Goal: Transaction & Acquisition: Purchase product/service

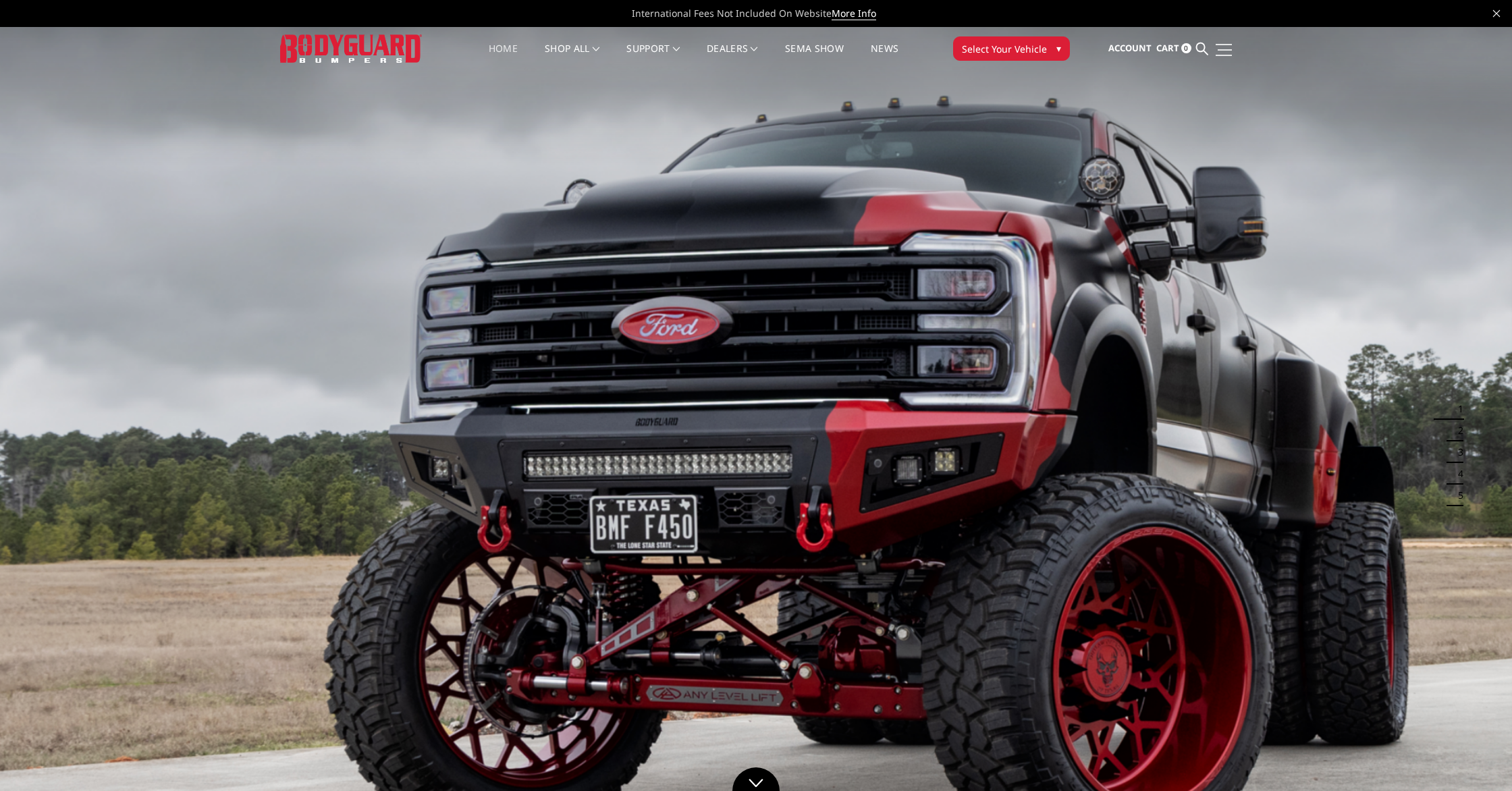
click at [1223, 46] on link at bounding box center [1222, 49] width 18 height 15
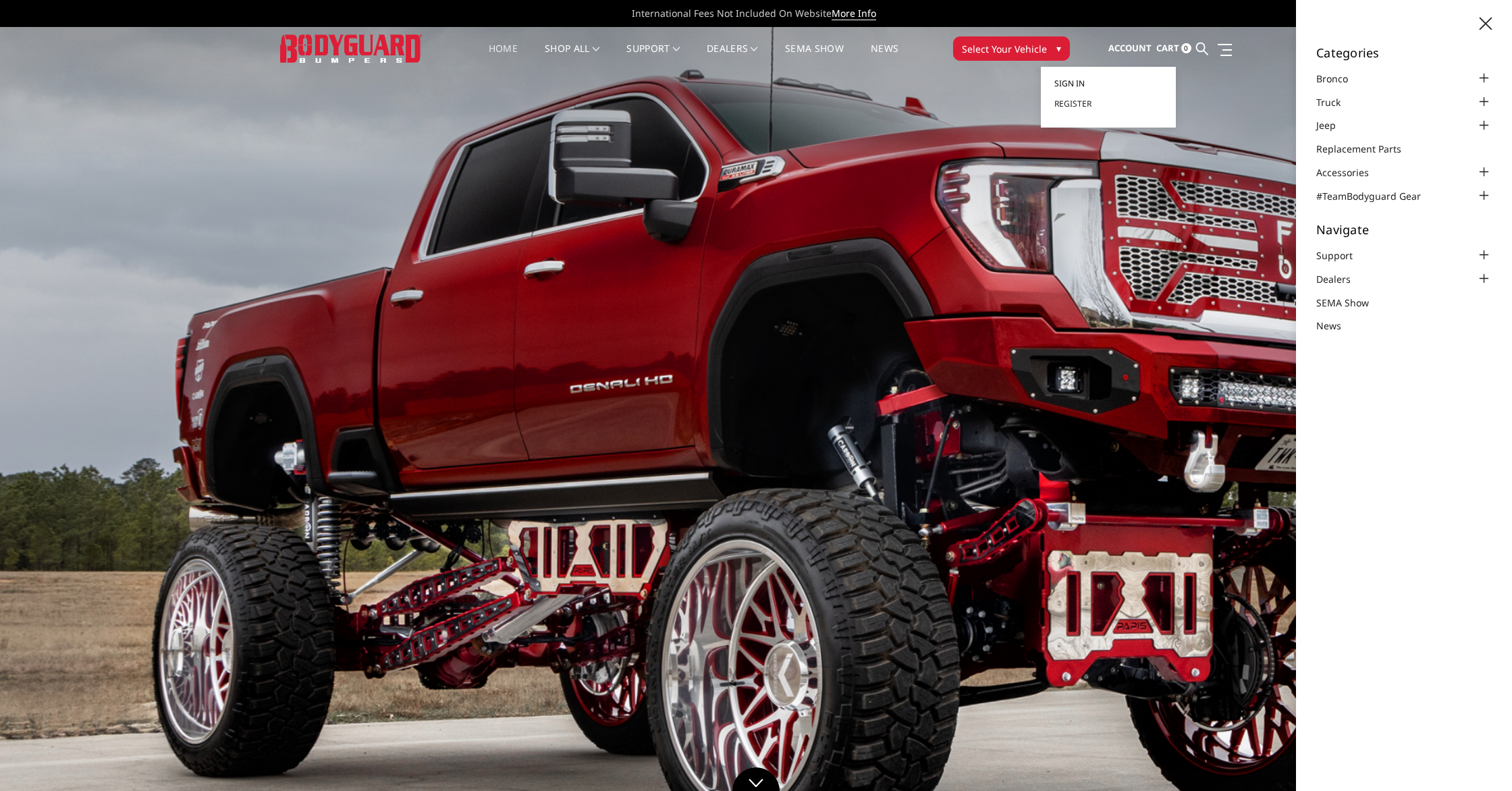
click at [1078, 82] on span "Sign in" at bounding box center [1068, 83] width 30 height 12
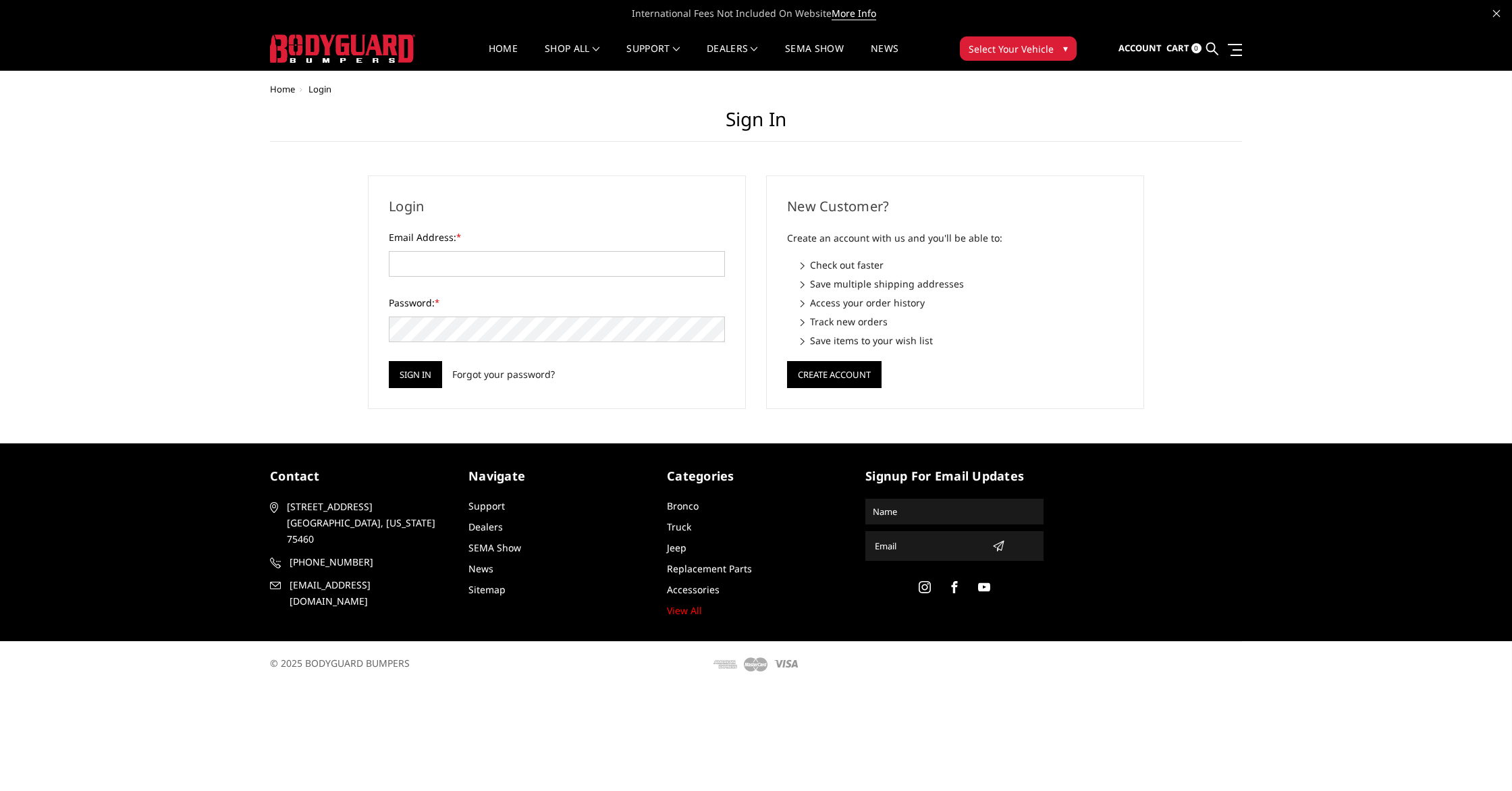
click at [607, 277] on form "Email Address: * Password: * Sign in Forgot your password?" at bounding box center [557, 309] width 336 height 158
click at [606, 274] on input "Email Address: *" at bounding box center [557, 264] width 336 height 25
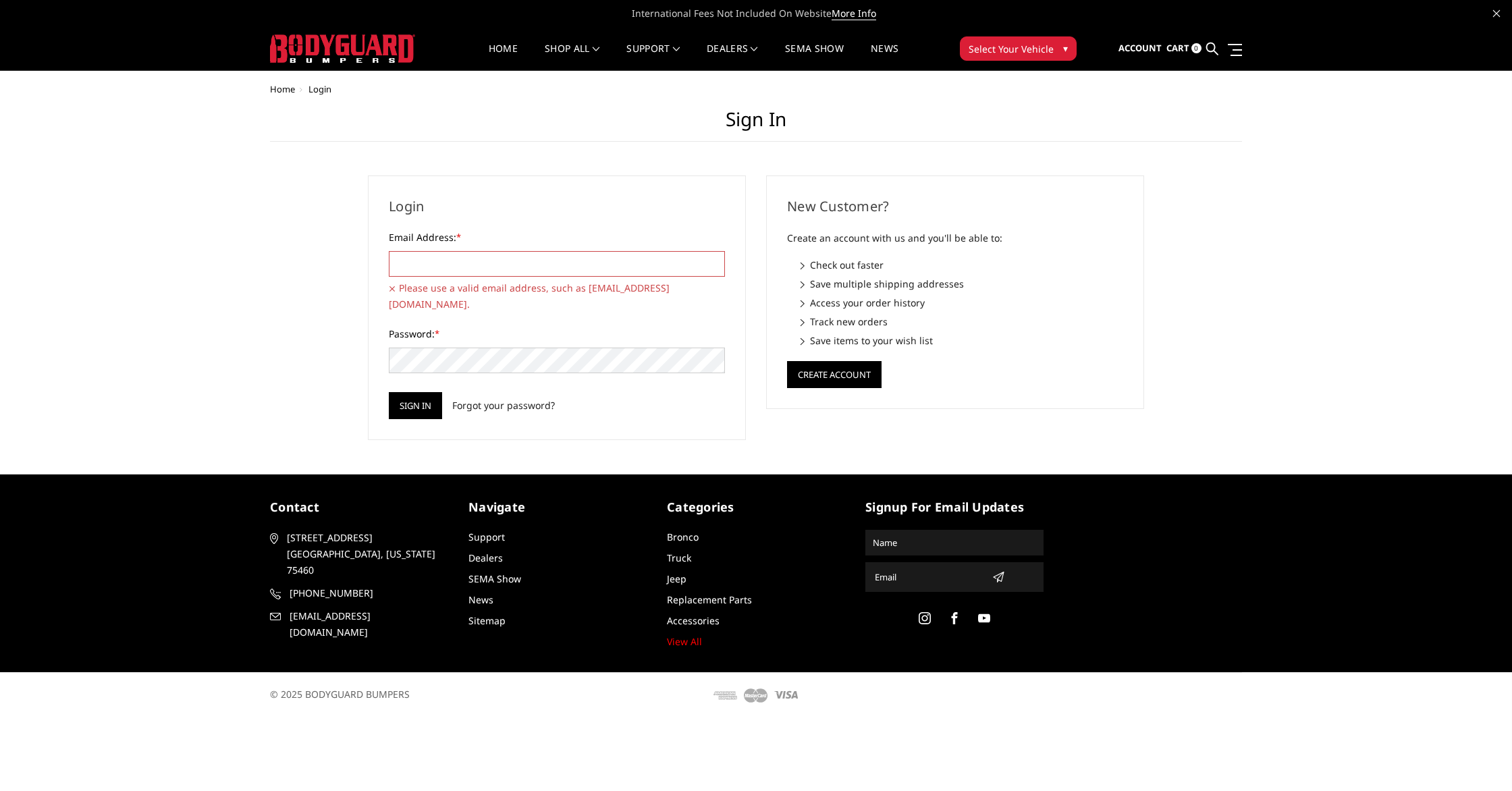
type input "[EMAIL_ADDRESS][DOMAIN_NAME]"
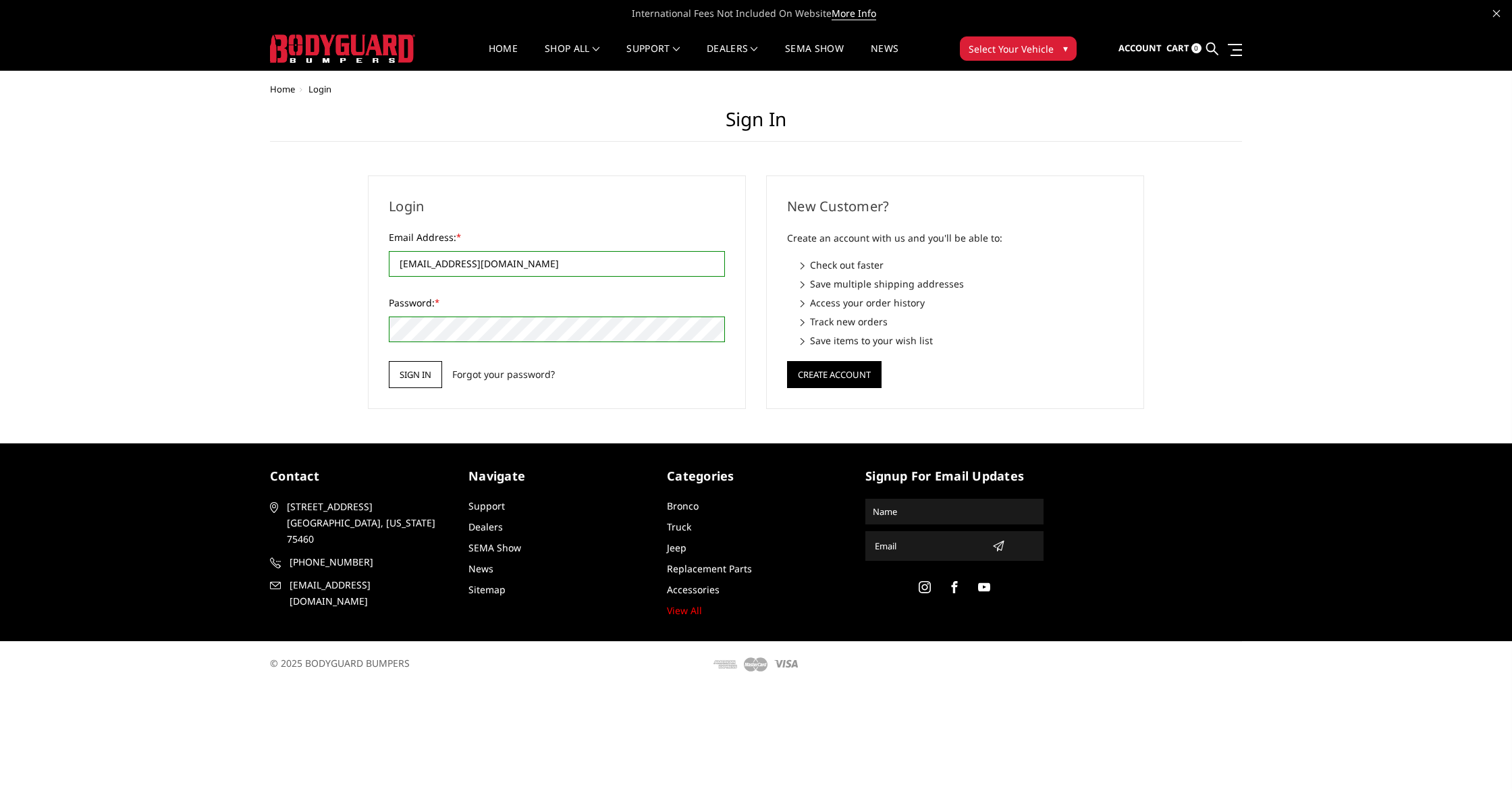
click at [417, 378] on input "Sign in" at bounding box center [415, 375] width 53 height 27
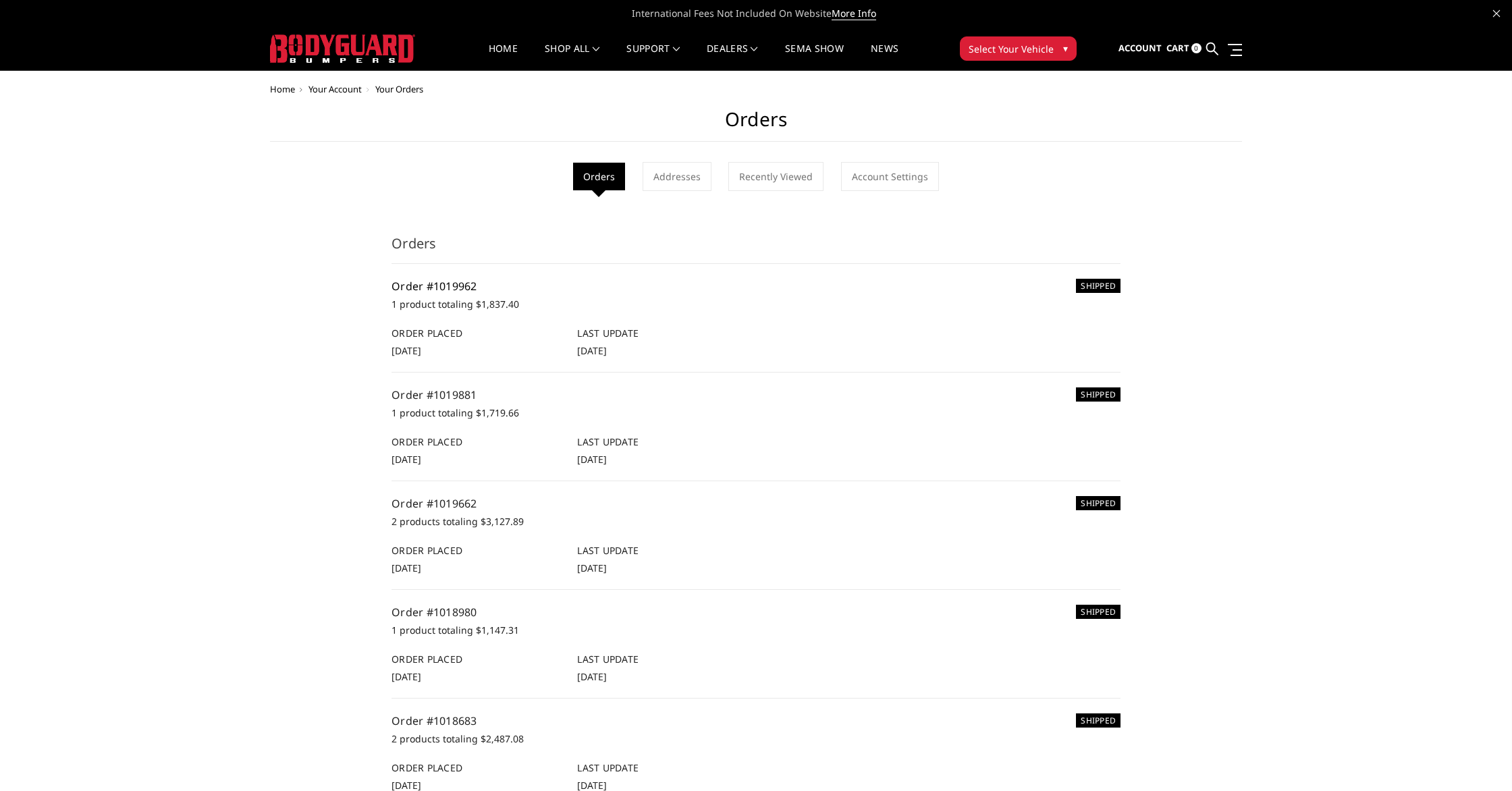
click at [473, 285] on link "Order #1019962" at bounding box center [434, 285] width 85 height 15
click at [451, 389] on link "Order #1019881" at bounding box center [434, 394] width 85 height 15
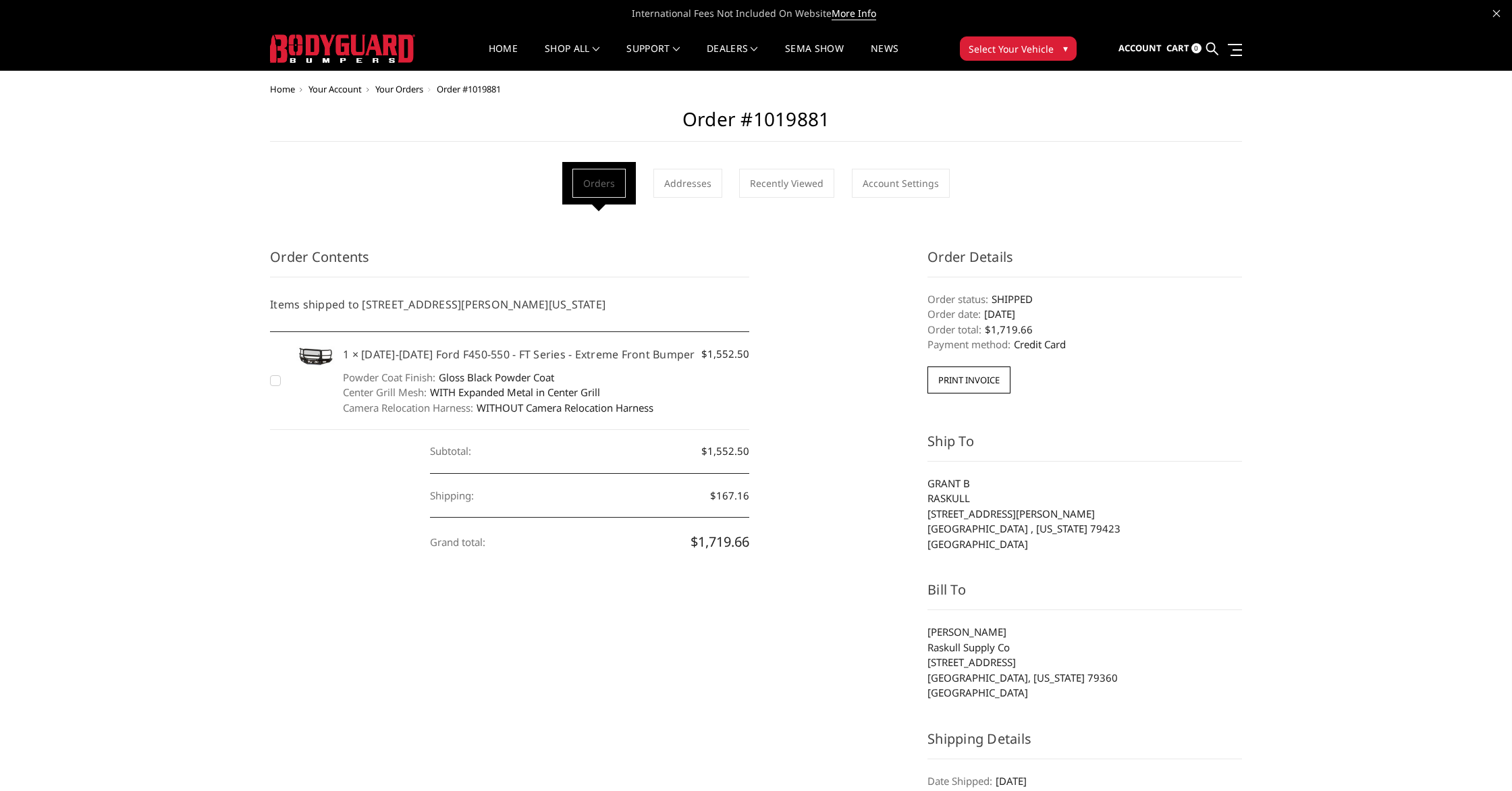
click at [529, 358] on h5 "1 × 2023-2025 Ford F450-550 - FT Series - Extreme Front Bumper" at bounding box center [545, 354] width 407 height 16
click at [325, 351] on img at bounding box center [312, 357] width 48 height 22
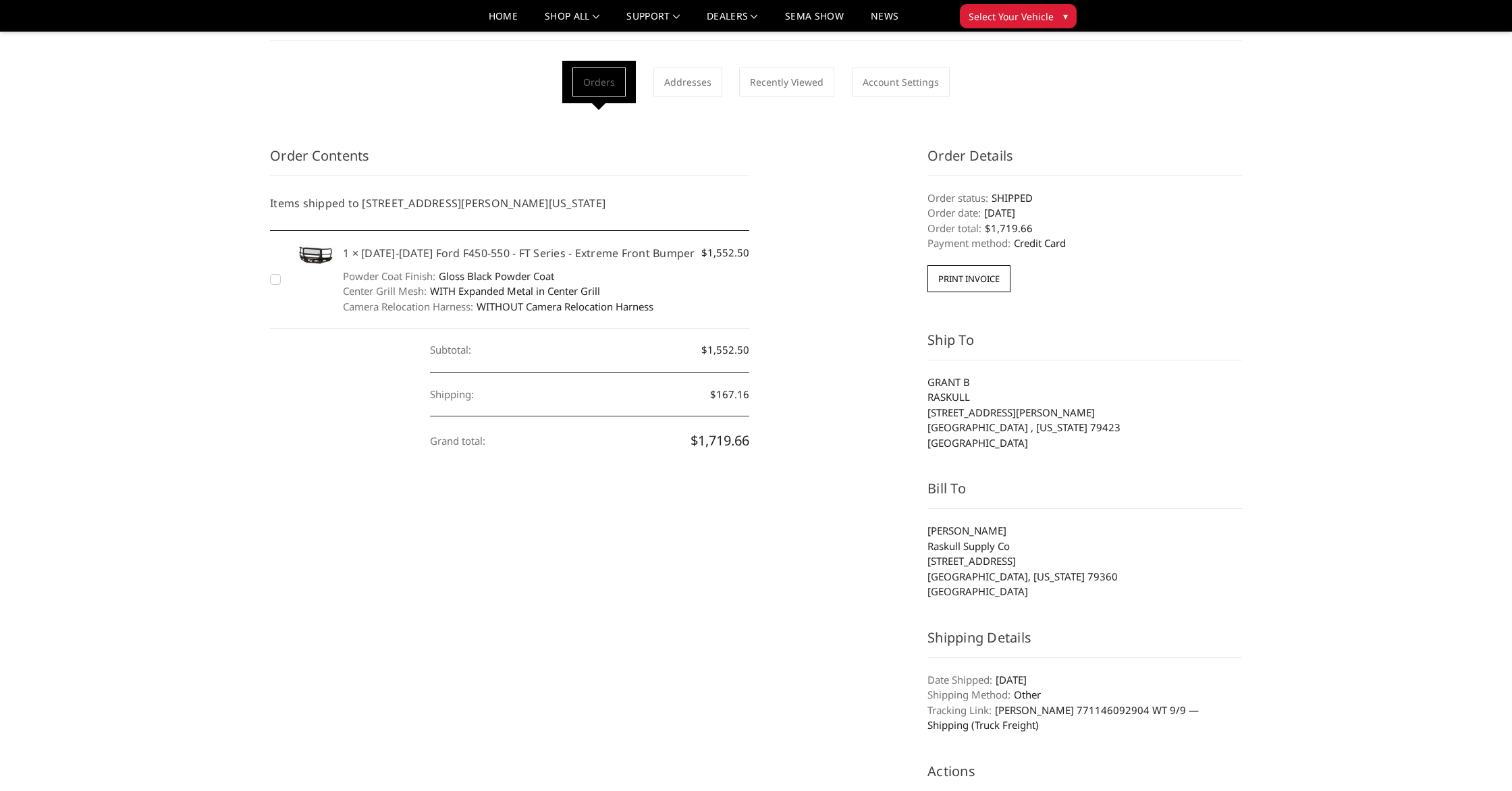
scroll to position [57, 0]
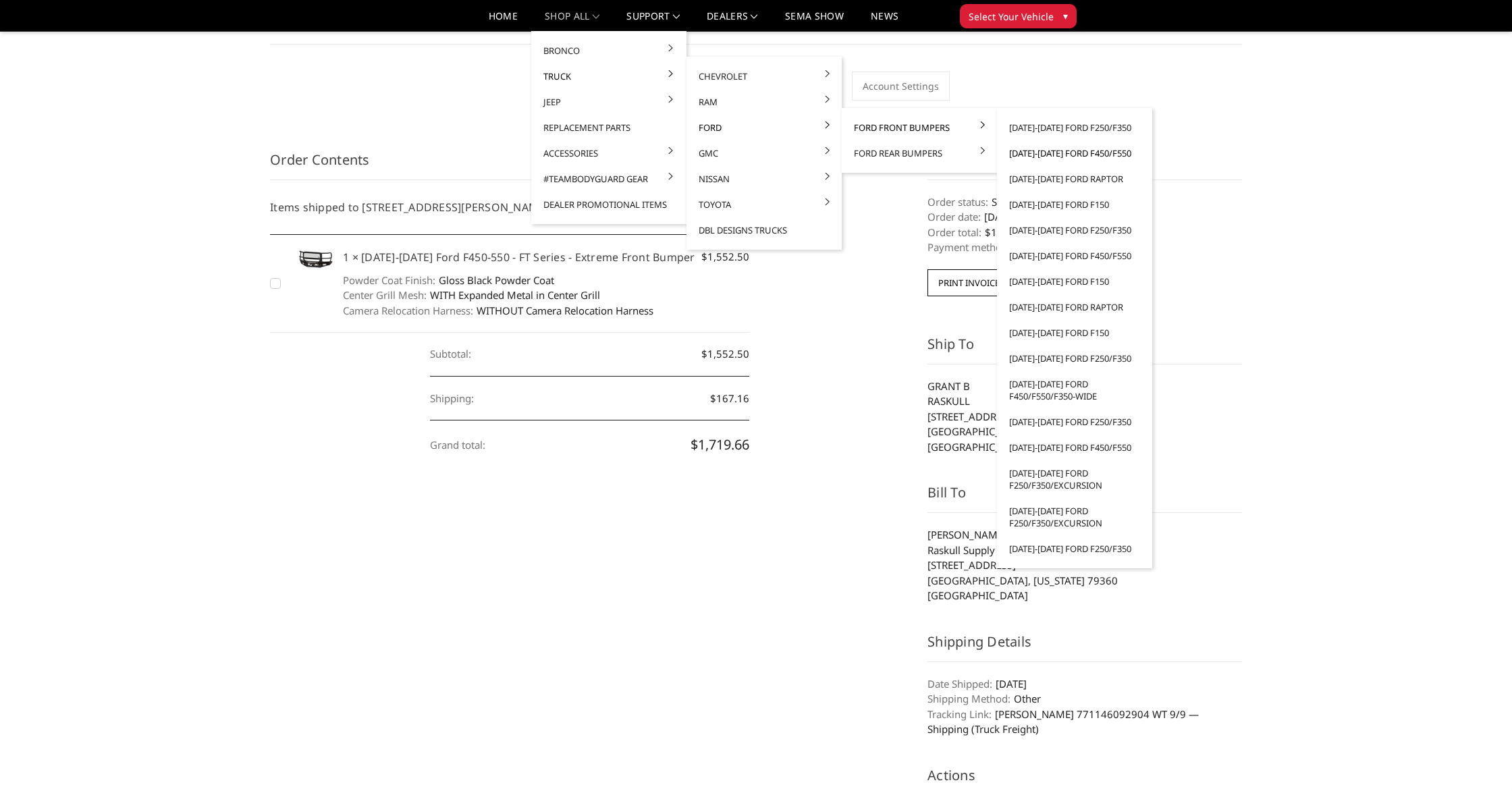
click at [1105, 156] on link "[DATE]-[DATE] Ford F450/F550" at bounding box center [1074, 153] width 145 height 25
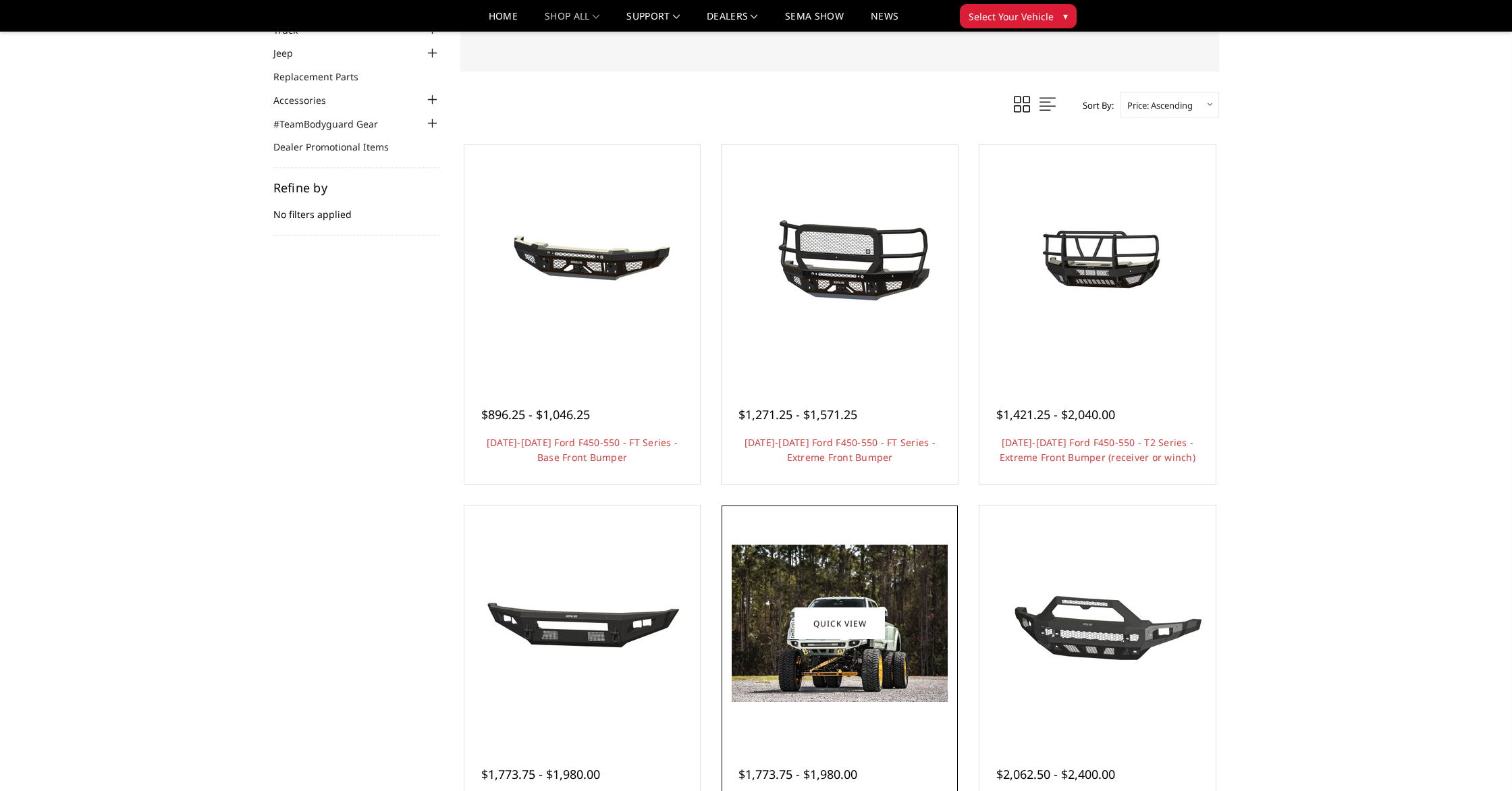
scroll to position [108, 0]
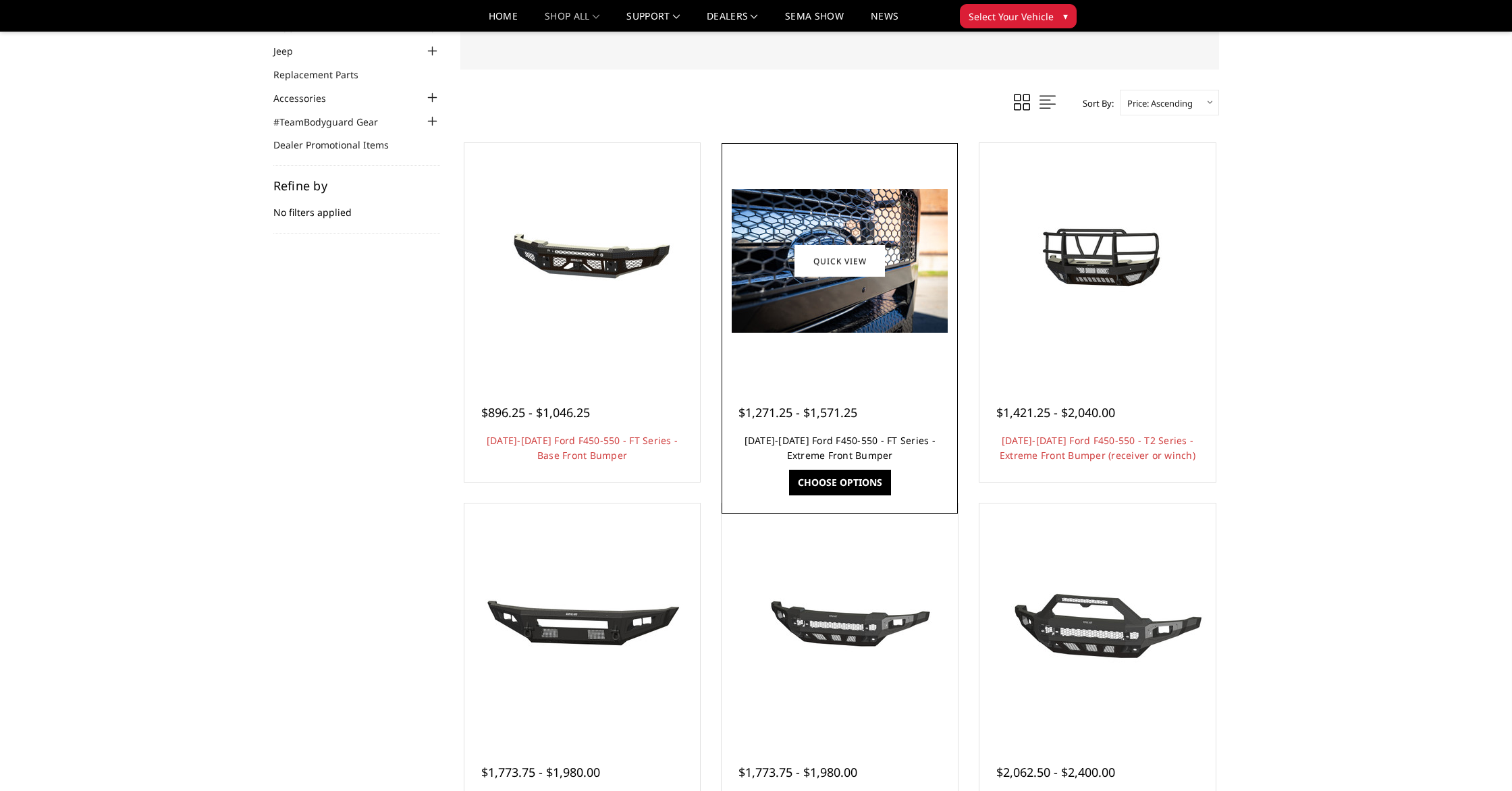
click at [841, 441] on link "[DATE]-[DATE] Ford F450-550 - FT Series - Extreme Front Bumper" at bounding box center [839, 447] width 191 height 28
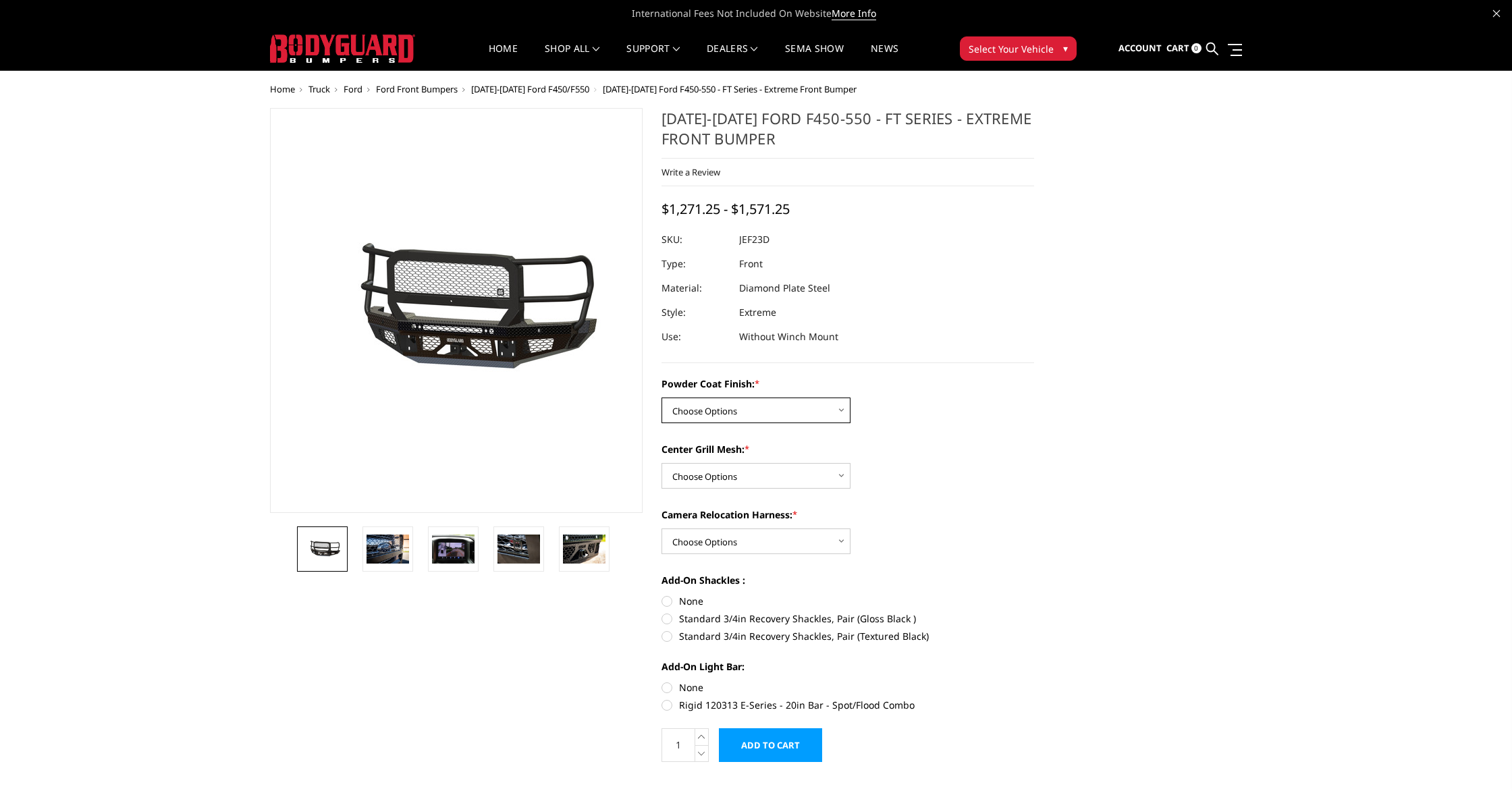
click at [797, 412] on select "Choose Options Bare Metal Gloss Black Powder Coat Textured Black Powder Coat" at bounding box center [756, 411] width 189 height 25
select select "3271"
click at [662, 398] on select "Choose Options Bare Metal Gloss Black Powder Coat Textured Black Powder Coat" at bounding box center [756, 411] width 189 height 25
click at [817, 476] on select "Choose Options WITH Expanded Metal in Center Grill WITHOUT Expanded Metal in Ce…" at bounding box center [756, 476] width 189 height 25
select select "3273"
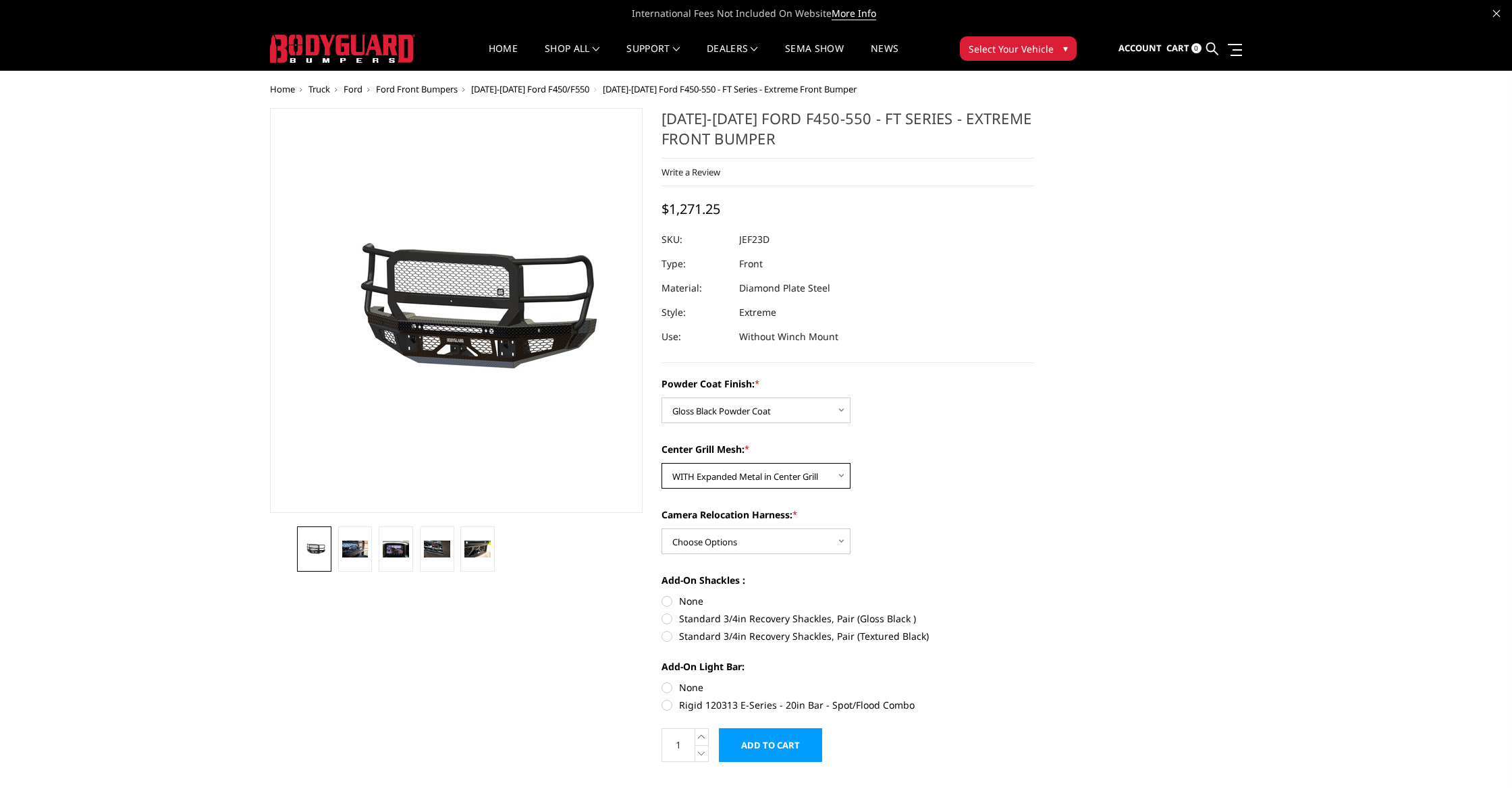
click at [662, 463] on select "Choose Options WITH Expanded Metal in Center Grill WITHOUT Expanded Metal in Ce…" at bounding box center [756, 476] width 189 height 25
click at [824, 532] on select "Choose Options WITH Camera Relocation Harness WITHOUT Camera Relocation Harness" at bounding box center [756, 542] width 189 height 25
select select "3276"
click at [662, 529] on select "Choose Options WITH Camera Relocation Harness WITHOUT Camera Relocation Harness" at bounding box center [756, 542] width 189 height 25
drag, startPoint x: 748, startPoint y: 243, endPoint x: 740, endPoint y: 239, distance: 8.9
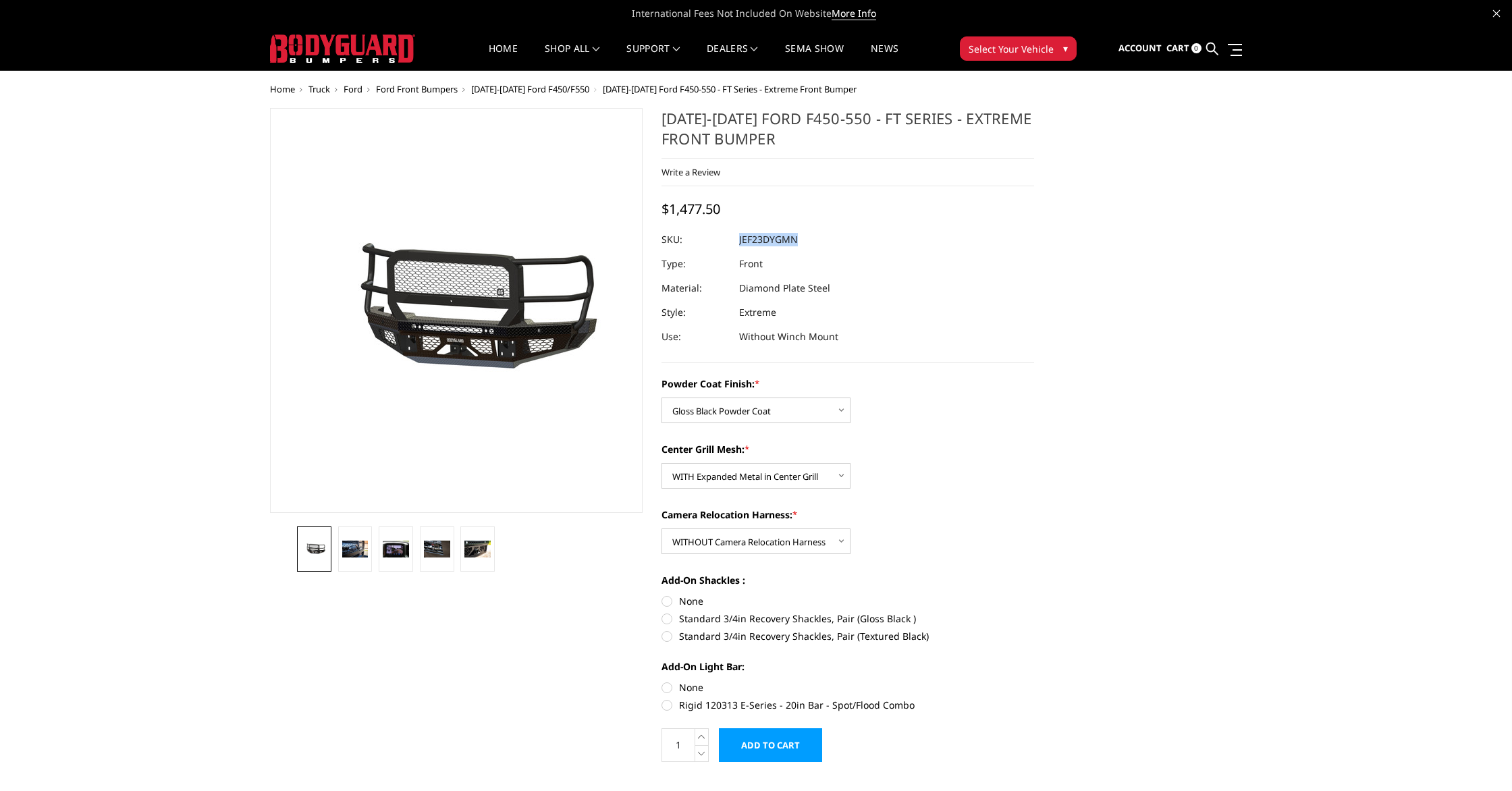
click at [740, 239] on dl "SKU: JEF23DYGMN UPC: Type: Front Material: Diamond Plate Steel Style: Extreme U…" at bounding box center [848, 287] width 373 height 121
copy dl "JEF23DYGMN UPC:"
